Goal: Information Seeking & Learning: Check status

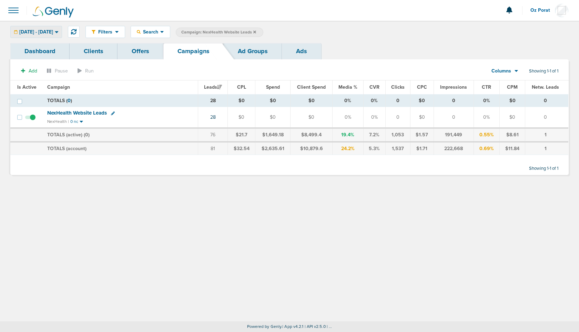
click at [53, 31] on span "[DATE] - [DATE]" at bounding box center [36, 32] width 34 height 5
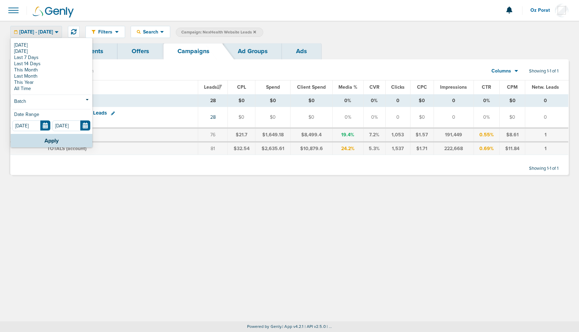
click at [89, 28] on div "Filters Active Only Settings Status Active Inactive Objectives MQL SQL Traffic …" at bounding box center [289, 32] width 579 height 22
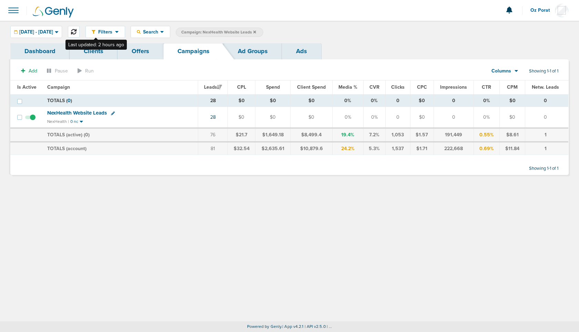
click at [77, 29] on icon at bounding box center [74, 32] width 6 height 6
click at [48, 31] on span "[DATE] - [DATE]" at bounding box center [36, 32] width 34 height 5
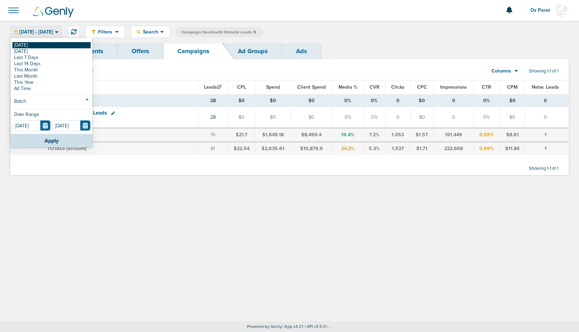
click at [36, 44] on link "[DATE]" at bounding box center [51, 45] width 78 height 6
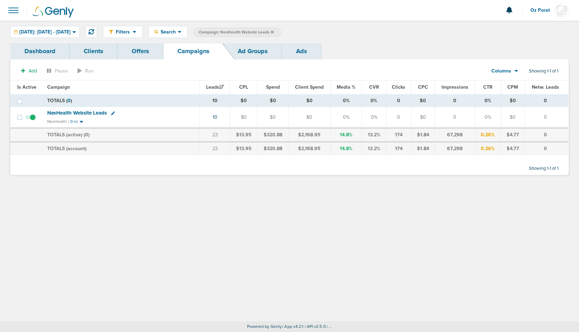
click at [91, 111] on span "NexHealth Website Leads" at bounding box center [77, 113] width 60 height 6
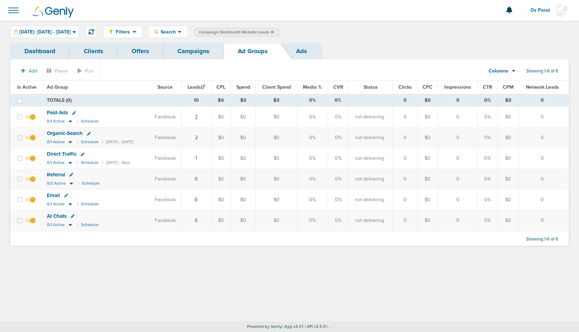
click at [198, 117] on link "7" at bounding box center [196, 117] width 2 height 6
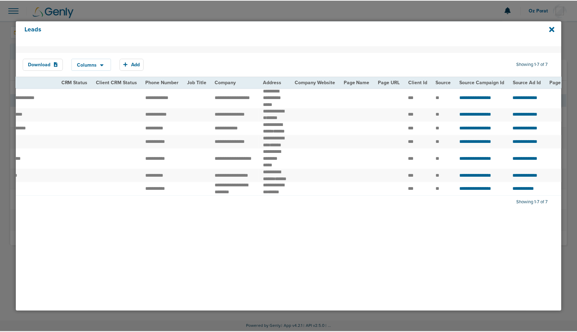
scroll to position [0, 46]
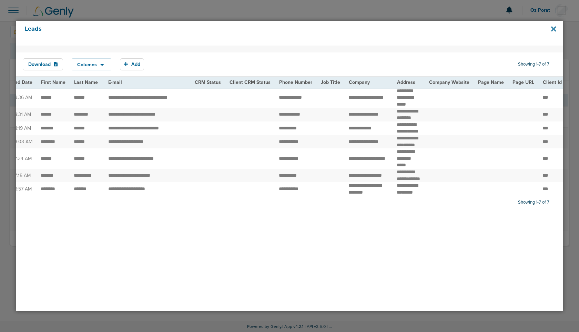
click at [553, 30] on icon at bounding box center [553, 29] width 5 height 8
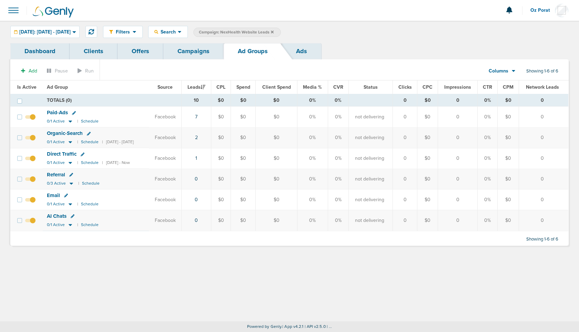
click at [185, 55] on link "Campaigns" at bounding box center [193, 51] width 60 height 16
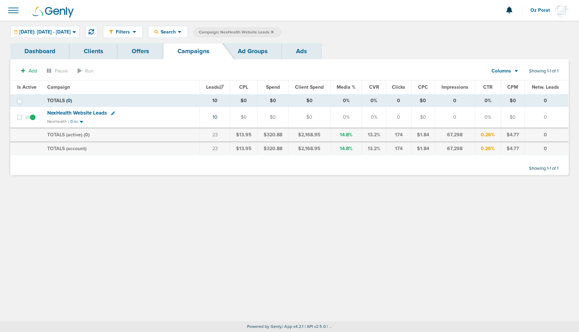
click at [274, 31] on icon at bounding box center [272, 31] width 3 height 3
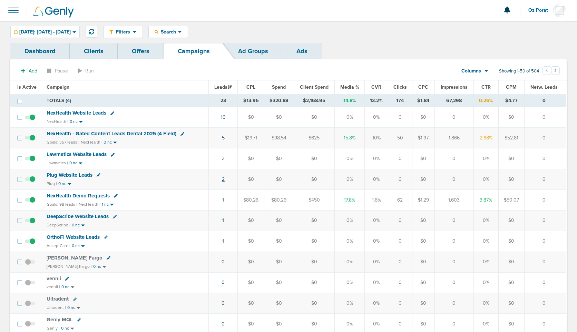
click at [224, 178] on link "2" at bounding box center [223, 179] width 3 height 6
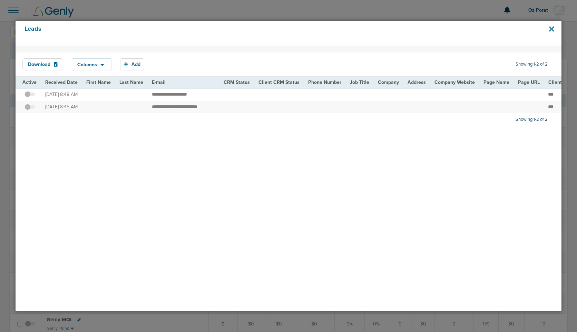
click at [552, 29] on icon at bounding box center [551, 29] width 5 height 8
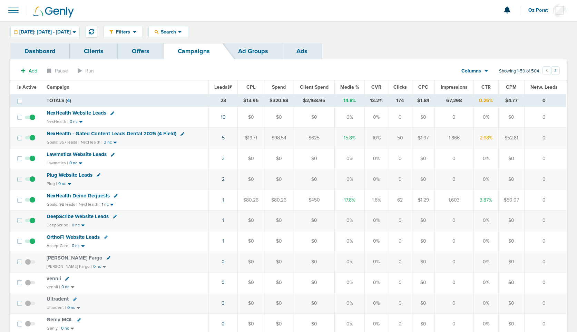
click at [223, 198] on link "1" at bounding box center [223, 200] width 2 height 6
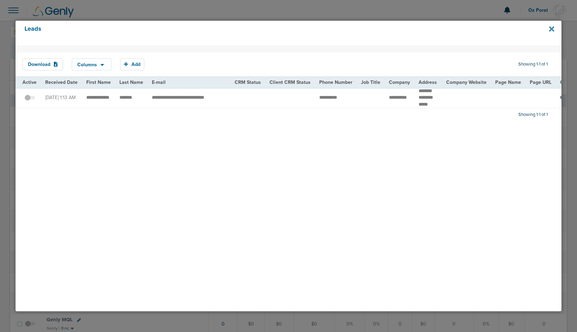
click at [550, 31] on icon at bounding box center [551, 29] width 5 height 5
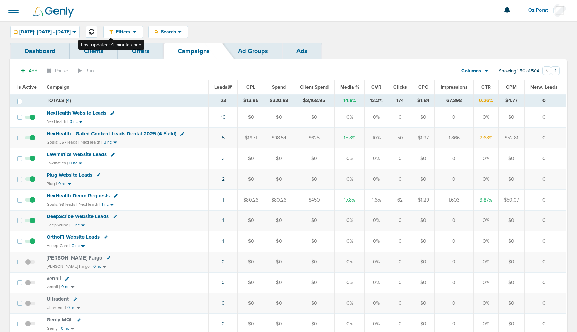
click at [94, 31] on icon at bounding box center [92, 32] width 6 height 6
click at [181, 32] on icon at bounding box center [179, 32] width 3 height 2
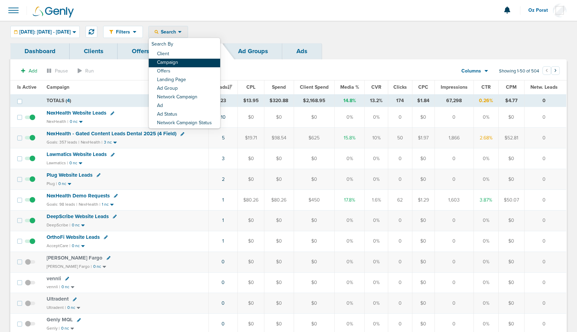
click at [209, 63] on link "Campaign" at bounding box center [184, 63] width 71 height 9
select select "cmpName"
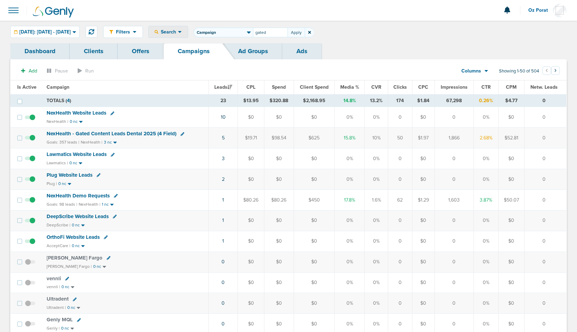
type input "gated"
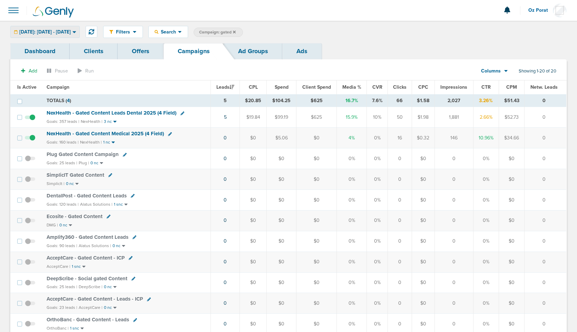
click at [68, 33] on span "[DATE]: [DATE] - [DATE]" at bounding box center [44, 32] width 51 height 5
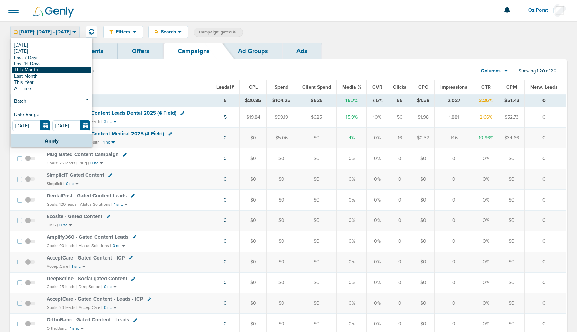
click at [54, 70] on link "This Month" at bounding box center [51, 70] width 78 height 6
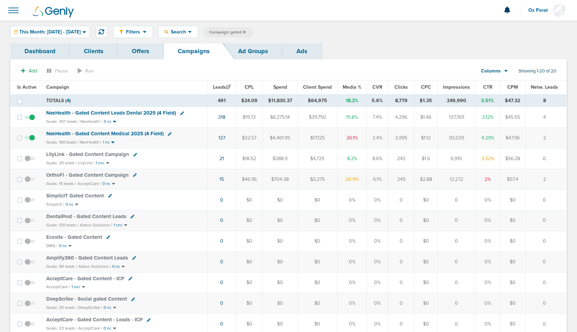
click at [503, 69] on div "Columns" at bounding box center [490, 71] width 30 height 7
click at [503, 93] on link "Sales Performance" at bounding box center [509, 91] width 69 height 9
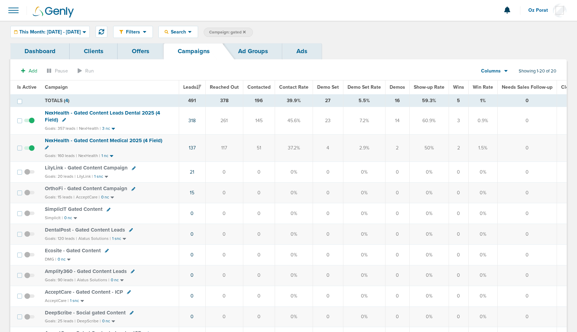
click at [139, 54] on link "Offers" at bounding box center [141, 51] width 46 height 16
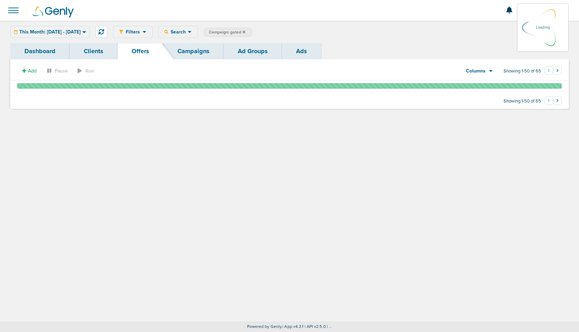
click at [198, 47] on link "Campaigns" at bounding box center [193, 51] width 60 height 16
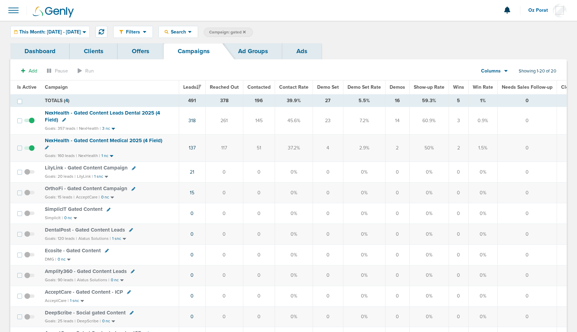
click at [149, 50] on link "Offers" at bounding box center [141, 51] width 46 height 16
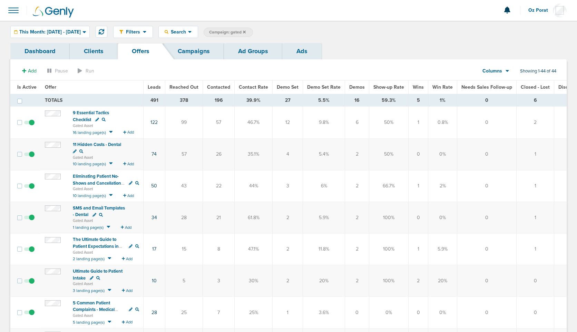
click at [319, 84] on span "Demo Set Rate" at bounding box center [323, 87] width 33 height 6
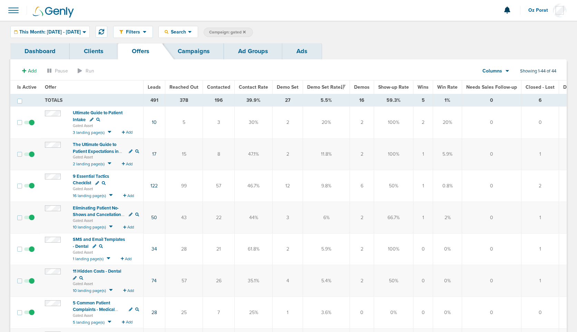
click at [501, 70] on div "Columns" at bounding box center [492, 71] width 30 height 7
click at [501, 100] on link "Custom" at bounding box center [511, 100] width 69 height 9
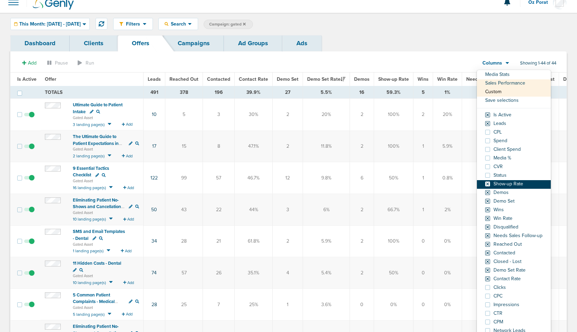
scroll to position [10, 0]
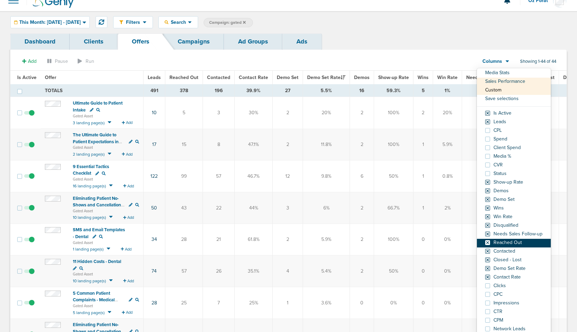
click at [487, 241] on span at bounding box center [487, 242] width 5 height 5
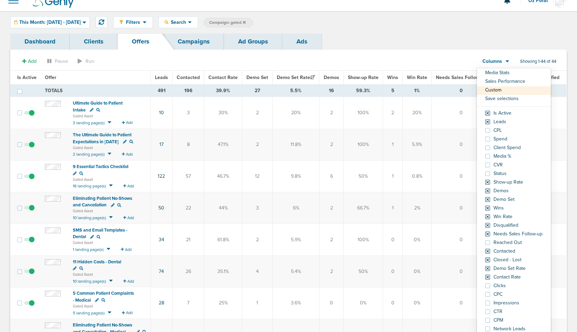
click at [263, 76] on span "Demo Set" at bounding box center [257, 77] width 22 height 6
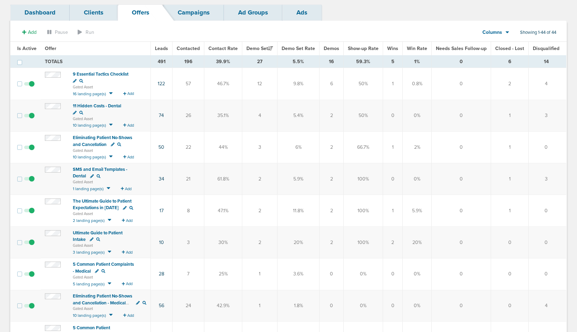
scroll to position [37, 0]
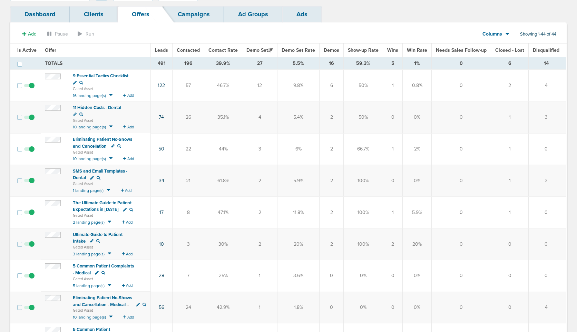
click at [504, 34] on div "Columns" at bounding box center [492, 34] width 30 height 7
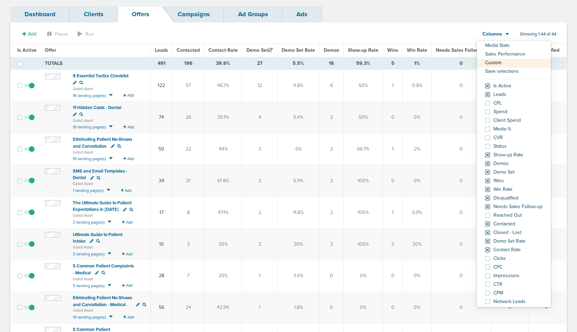
click at [437, 34] on section "Add Offer Landing page Pause Run Columns Media Stats Sales Performance Custom S…" at bounding box center [288, 36] width 556 height 16
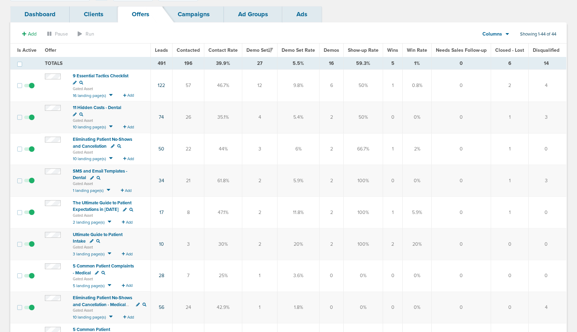
click at [499, 33] on span "Columns" at bounding box center [492, 34] width 20 height 7
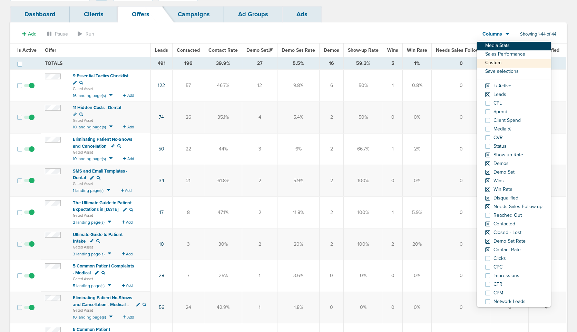
click at [500, 45] on link "Media Stats" at bounding box center [514, 46] width 74 height 9
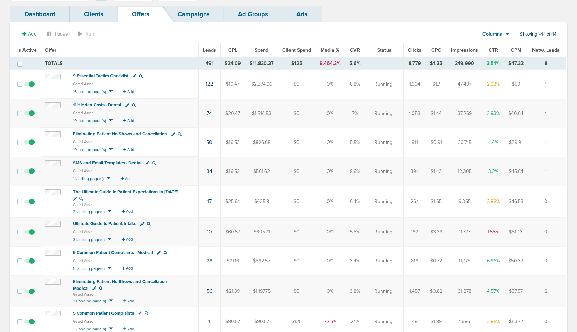
click at [506, 33] on icon at bounding box center [506, 34] width 3 height 2
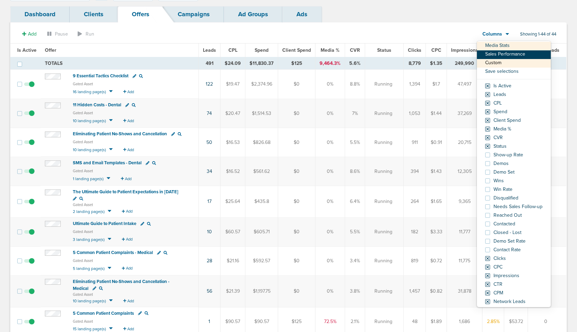
click at [501, 51] on link "Sales Performance" at bounding box center [514, 54] width 74 height 9
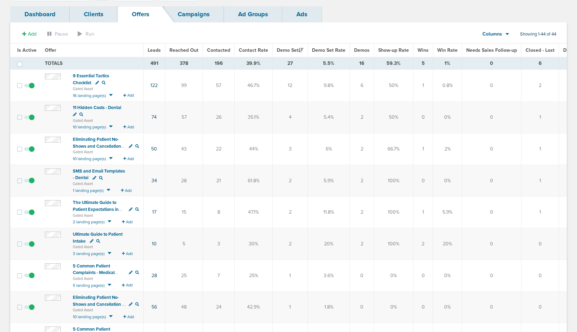
click at [502, 33] on div "Columns" at bounding box center [492, 34] width 30 height 7
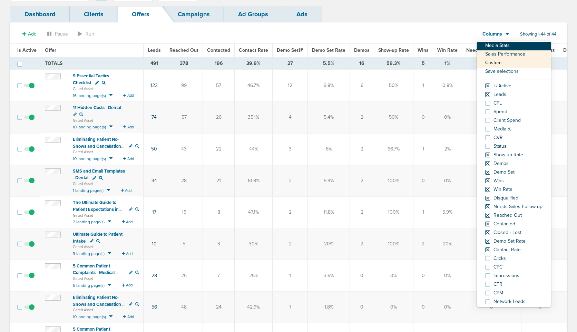
click at [500, 44] on link "Media Stats" at bounding box center [514, 46] width 74 height 9
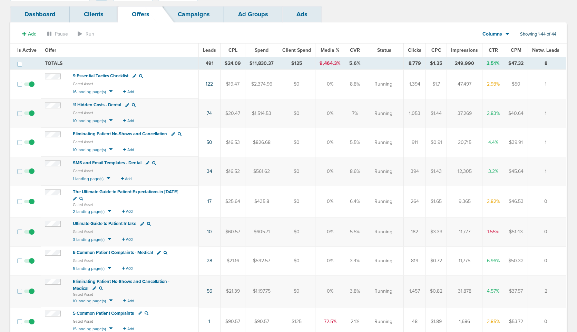
click at [196, 13] on link "Campaigns" at bounding box center [193, 14] width 60 height 16
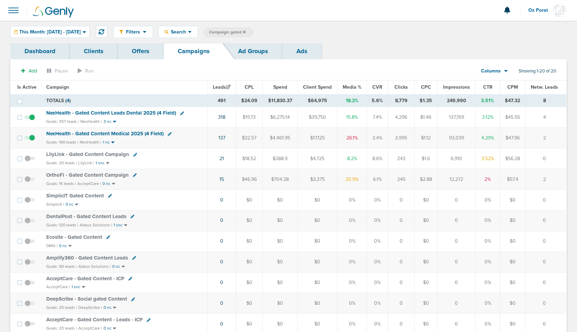
click at [504, 69] on icon at bounding box center [506, 71] width 4 height 6
click at [495, 100] on link "Custom" at bounding box center [509, 100] width 69 height 9
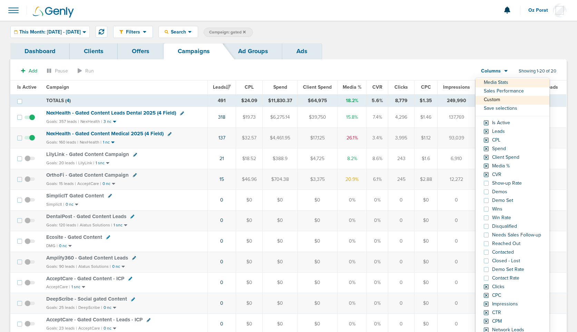
click at [409, 72] on section "Add Pause Run Columns Media Stats Sales Performance Custom Save selections Is A…" at bounding box center [288, 72] width 556 height 16
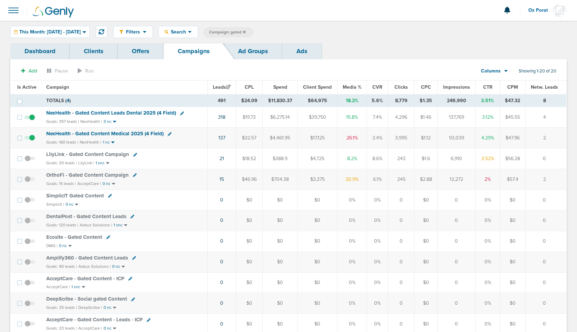
click at [141, 48] on link "Offers" at bounding box center [141, 51] width 46 height 16
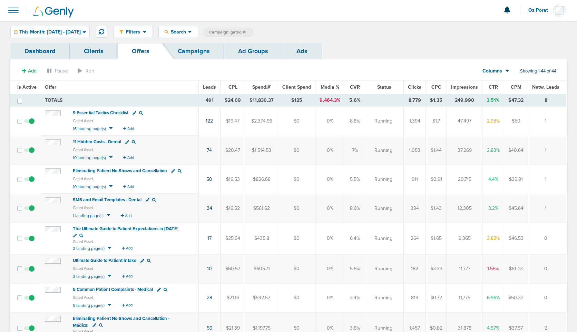
click at [505, 71] on icon at bounding box center [506, 71] width 3 height 2
click at [504, 88] on link "Sales Performance" at bounding box center [511, 91] width 69 height 9
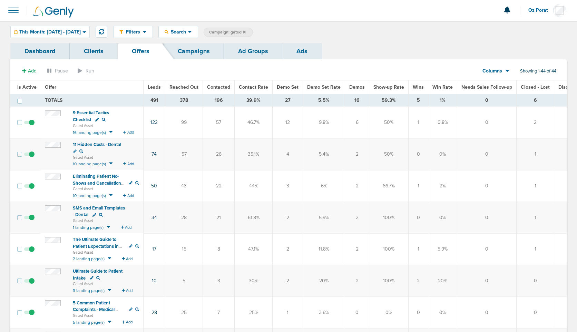
drag, startPoint x: 147, startPoint y: 98, endPoint x: 155, endPoint y: 98, distance: 8.3
click at [155, 98] on td "491" at bounding box center [154, 100] width 22 height 12
copy td "49"
click at [55, 56] on link "Dashboard" at bounding box center [39, 51] width 59 height 16
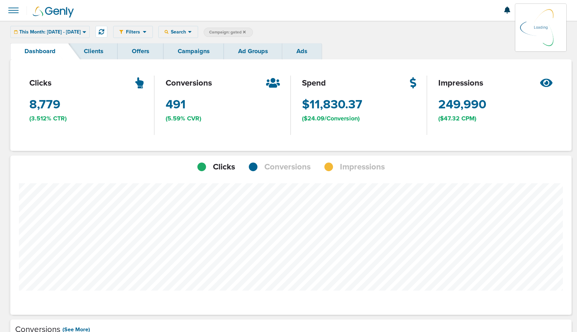
scroll to position [537, 556]
click at [204, 34] on div "Filters Active Only Settings Status Active Inactive Objectives MQL SQL Traffic …" at bounding box center [339, 32] width 453 height 12
click at [206, 31] on div "Filters Active Only Settings Status Active Inactive Objectives MQL SQL Traffic …" at bounding box center [339, 32] width 453 height 12
click at [191, 31] on icon at bounding box center [189, 32] width 3 height 2
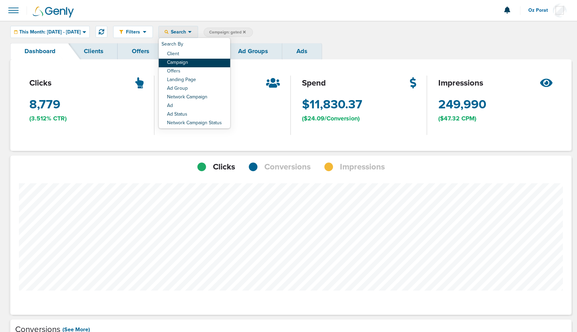
click at [206, 61] on link "Campaign" at bounding box center [194, 63] width 71 height 9
select select "cmpName"
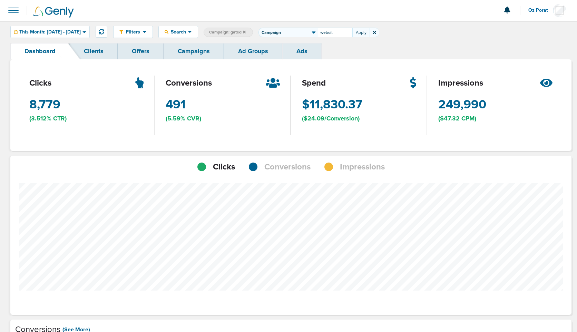
type input "website"
click at [304, 31] on span "Campaign: website" at bounding box center [284, 32] width 40 height 6
select select "cmpName"
click at [343, 34] on input "website" at bounding box center [335, 33] width 34 height 10
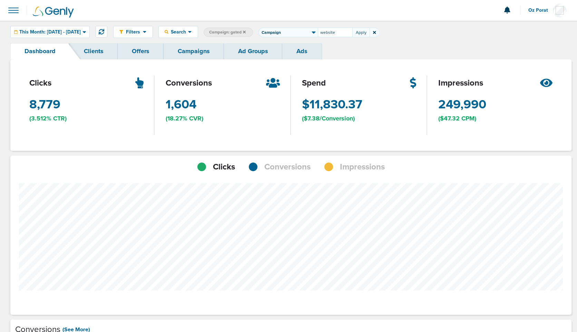
click at [343, 34] on input "website" at bounding box center [335, 33] width 34 height 10
type input "nexhealth website"
click at [246, 30] on icon at bounding box center [244, 32] width 3 height 4
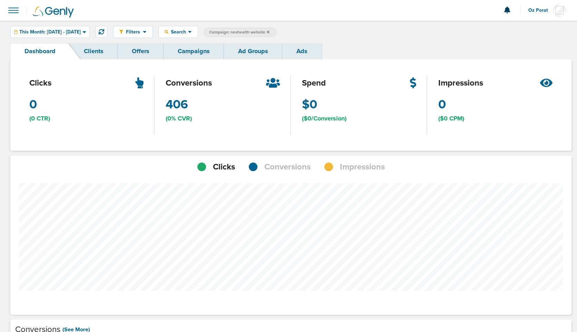
scroll to position [537, 556]
click at [290, 168] on span "Conversions" at bounding box center [287, 167] width 46 height 12
